Goal: Task Accomplishment & Management: Use online tool/utility

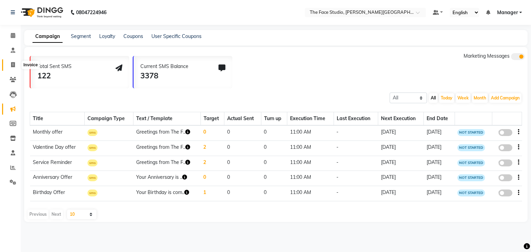
click at [11, 63] on icon at bounding box center [13, 64] width 4 height 5
select select "service"
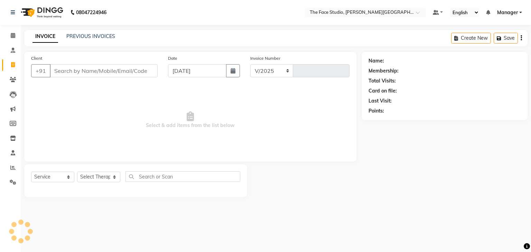
select select "821"
type input "0074"
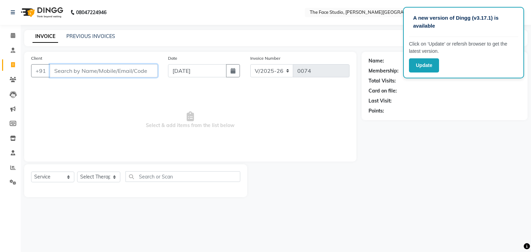
click at [113, 70] on input "Client" at bounding box center [104, 70] width 108 height 13
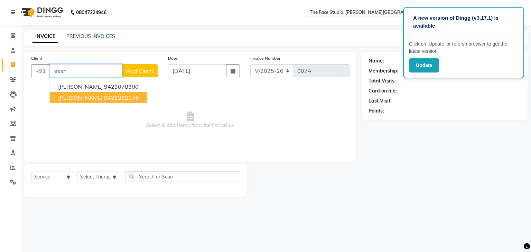
click at [111, 94] on ngb-highlight "9422322174" at bounding box center [121, 97] width 35 height 7
type input "9422322174"
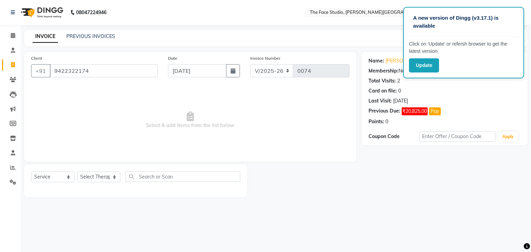
click at [174, 115] on span "Select & add items from the list below" at bounding box center [190, 120] width 318 height 69
